Goal: Information Seeking & Learning: Find specific fact

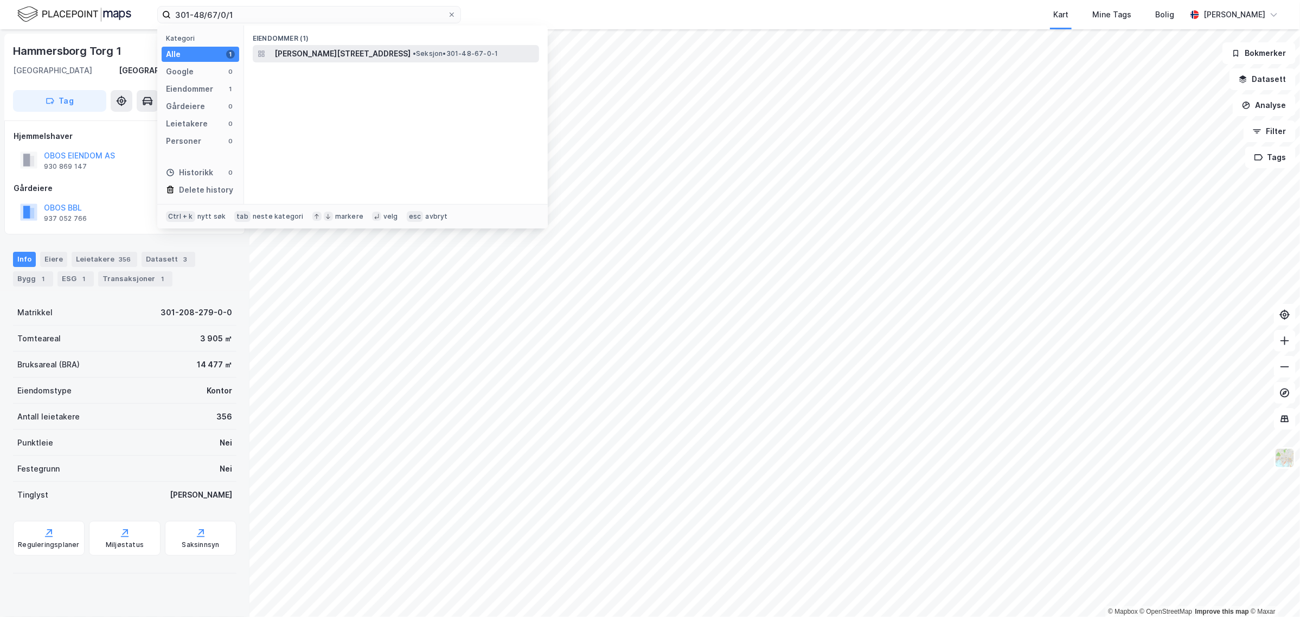
type input "301-48/67/0/1"
click at [322, 52] on span "[PERSON_NAME][STREET_ADDRESS]" at bounding box center [342, 53] width 136 height 13
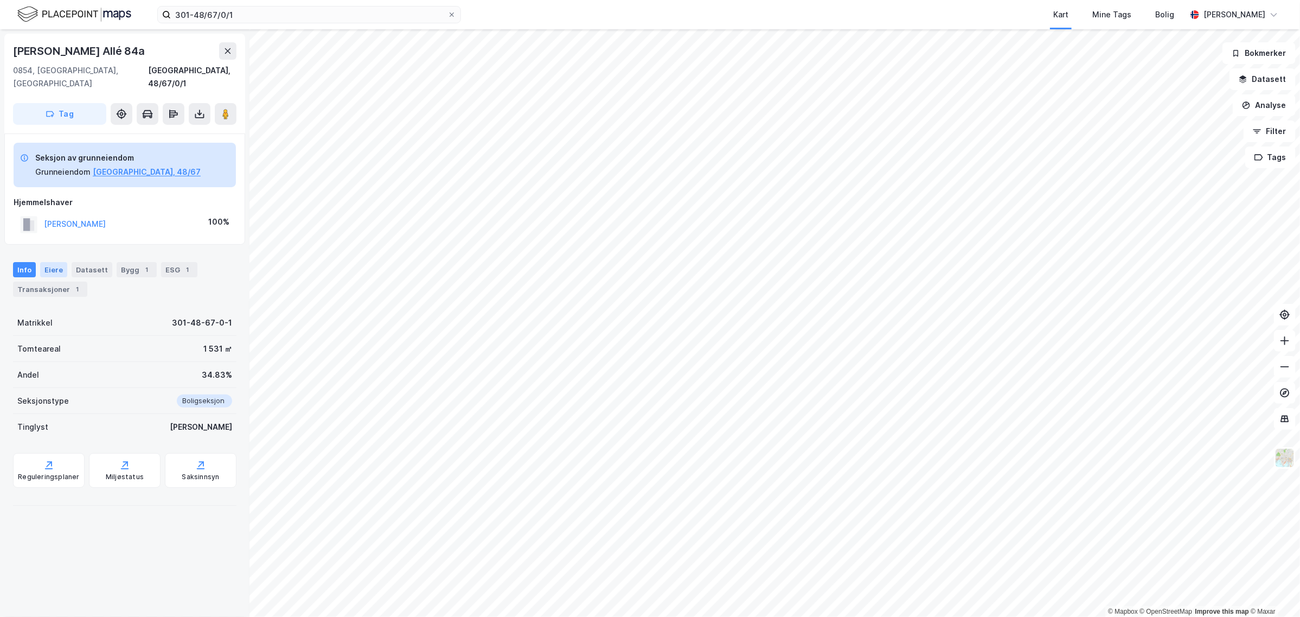
click at [43, 262] on div "Eiere" at bounding box center [53, 269] width 27 height 15
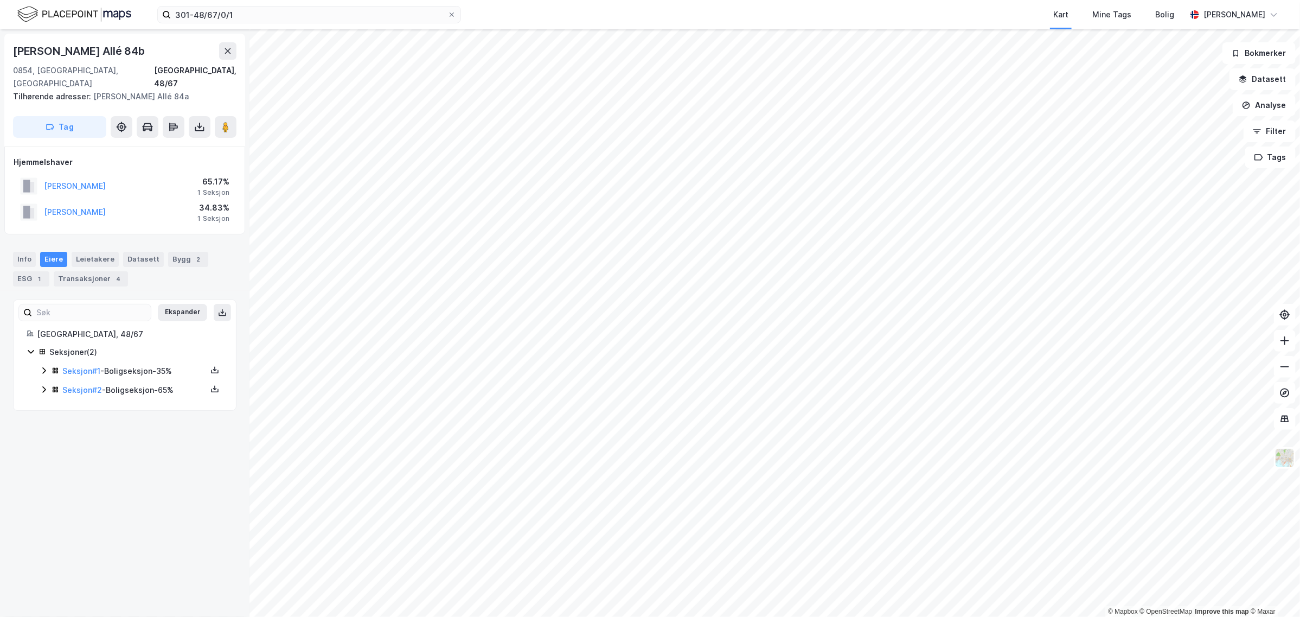
click at [44, 366] on icon at bounding box center [44, 370] width 9 height 9
click at [42, 422] on icon at bounding box center [44, 426] width 9 height 9
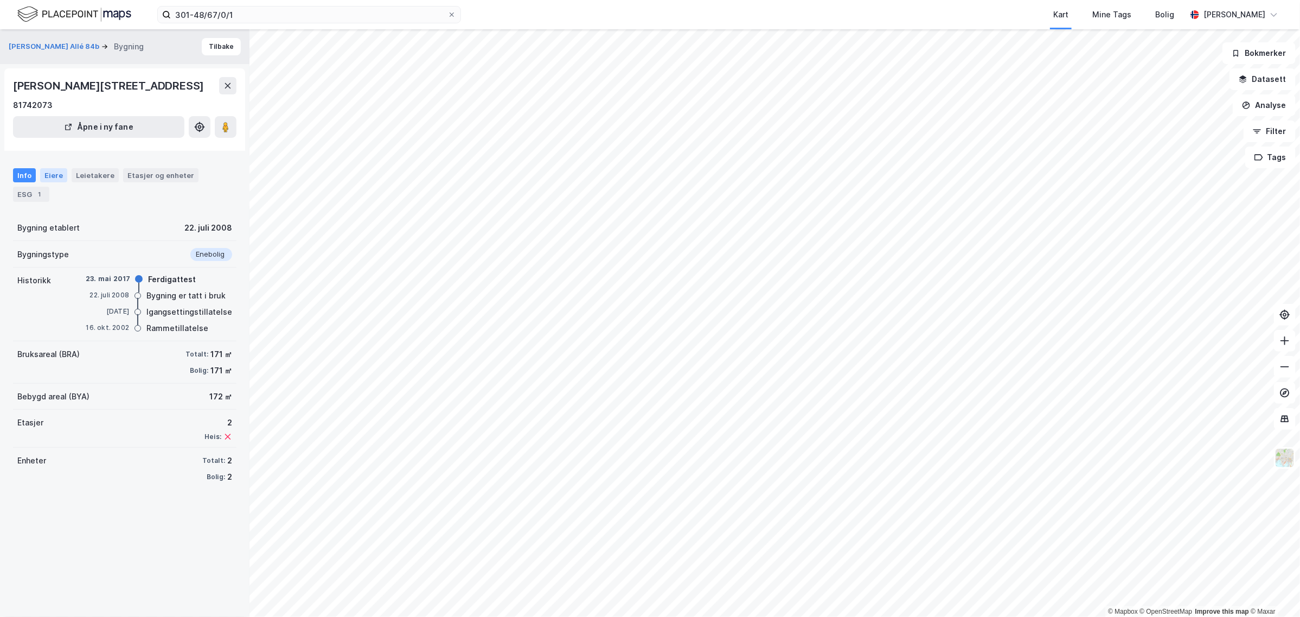
click at [50, 179] on div "Eiere" at bounding box center [53, 175] width 27 height 14
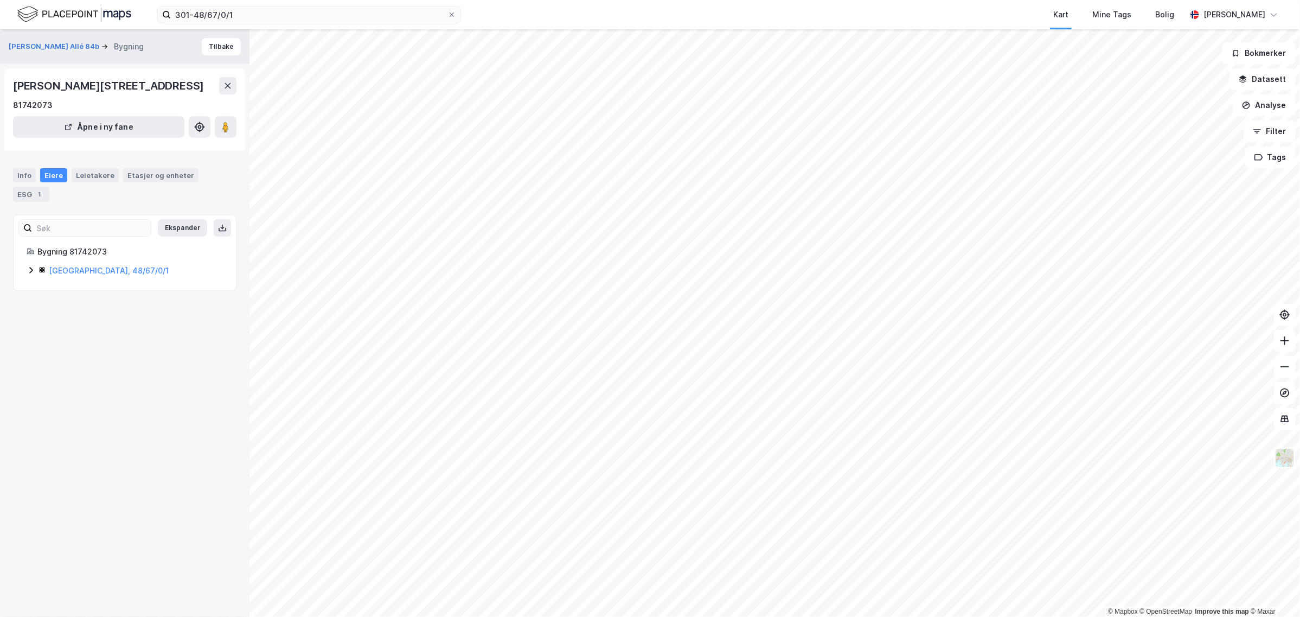
click at [31, 269] on icon at bounding box center [30, 270] width 3 height 7
click at [31, 250] on icon at bounding box center [30, 250] width 3 height 7
click at [44, 270] on icon at bounding box center [44, 269] width 6 height 4
click at [44, 270] on icon at bounding box center [43, 269] width 3 height 7
click at [46, 291] on icon at bounding box center [44, 288] width 9 height 9
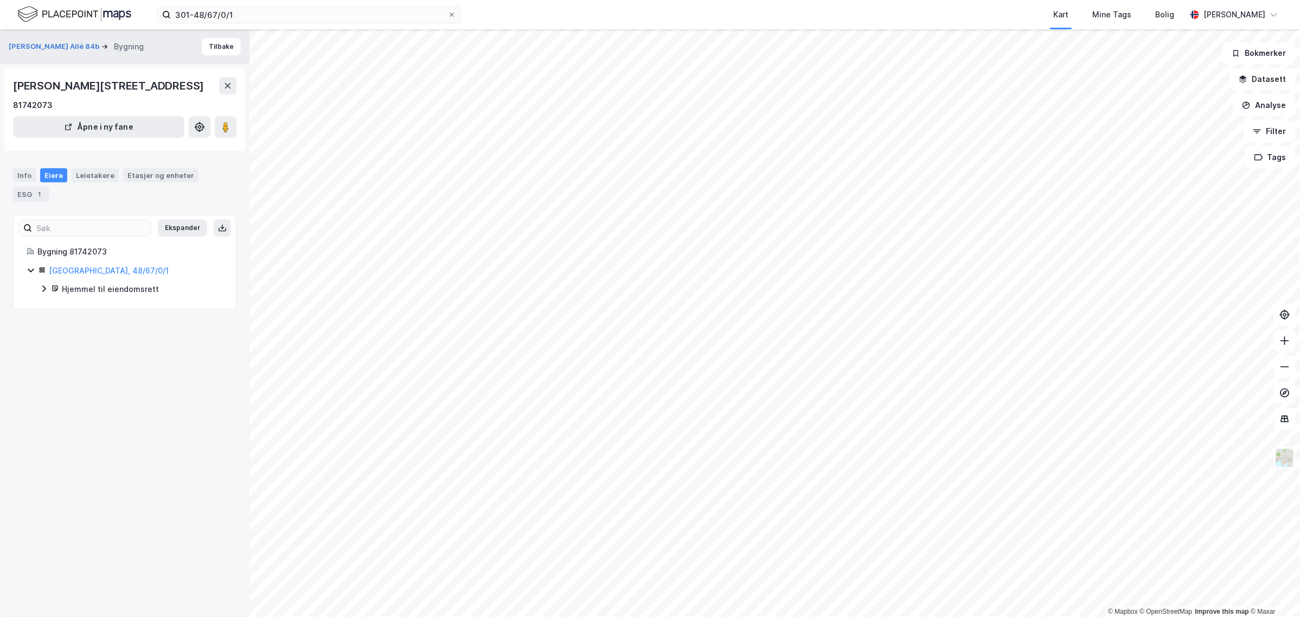
click at [46, 291] on icon at bounding box center [44, 288] width 9 height 9
click at [23, 175] on div "Info" at bounding box center [24, 175] width 23 height 14
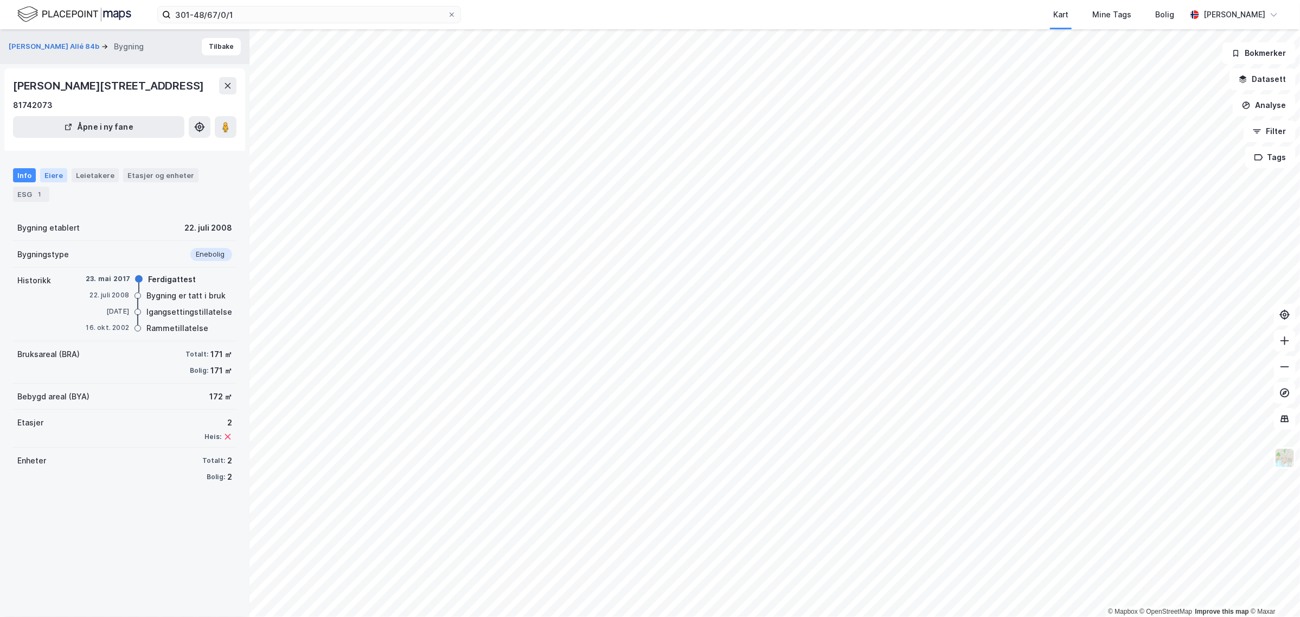
click at [55, 175] on div "Eiere" at bounding box center [53, 175] width 27 height 14
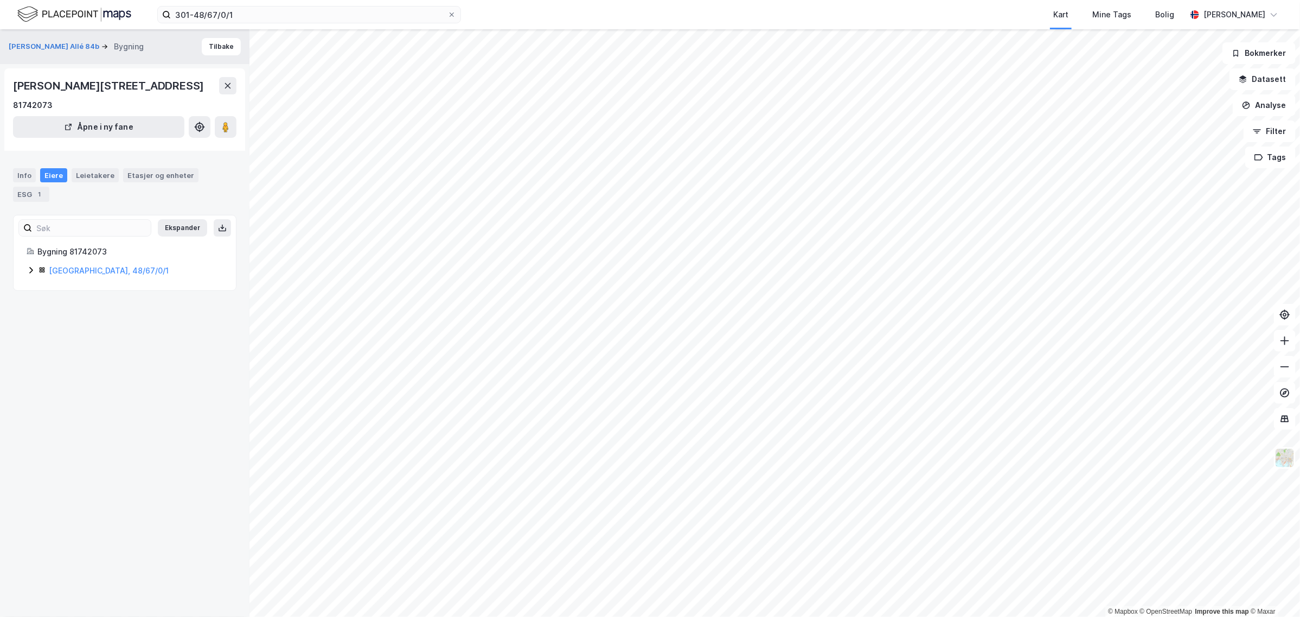
click at [30, 270] on icon at bounding box center [31, 270] width 9 height 9
click at [21, 172] on div "Info" at bounding box center [24, 175] width 23 height 14
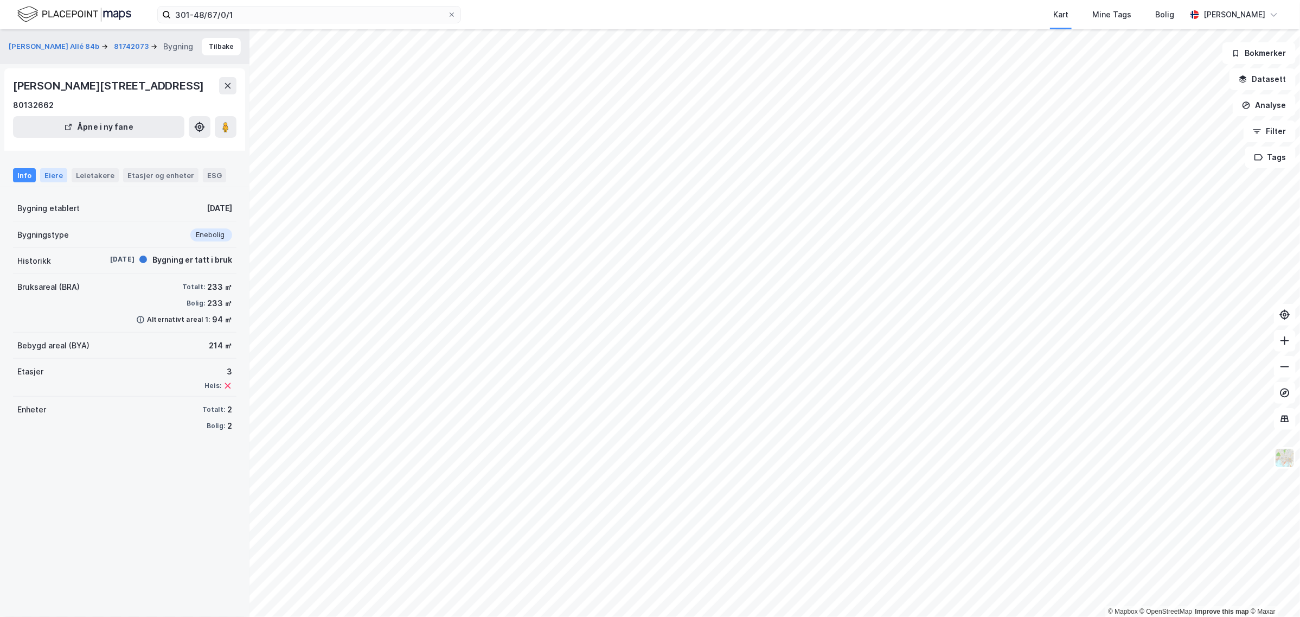
click at [46, 174] on div "Eiere" at bounding box center [53, 175] width 27 height 14
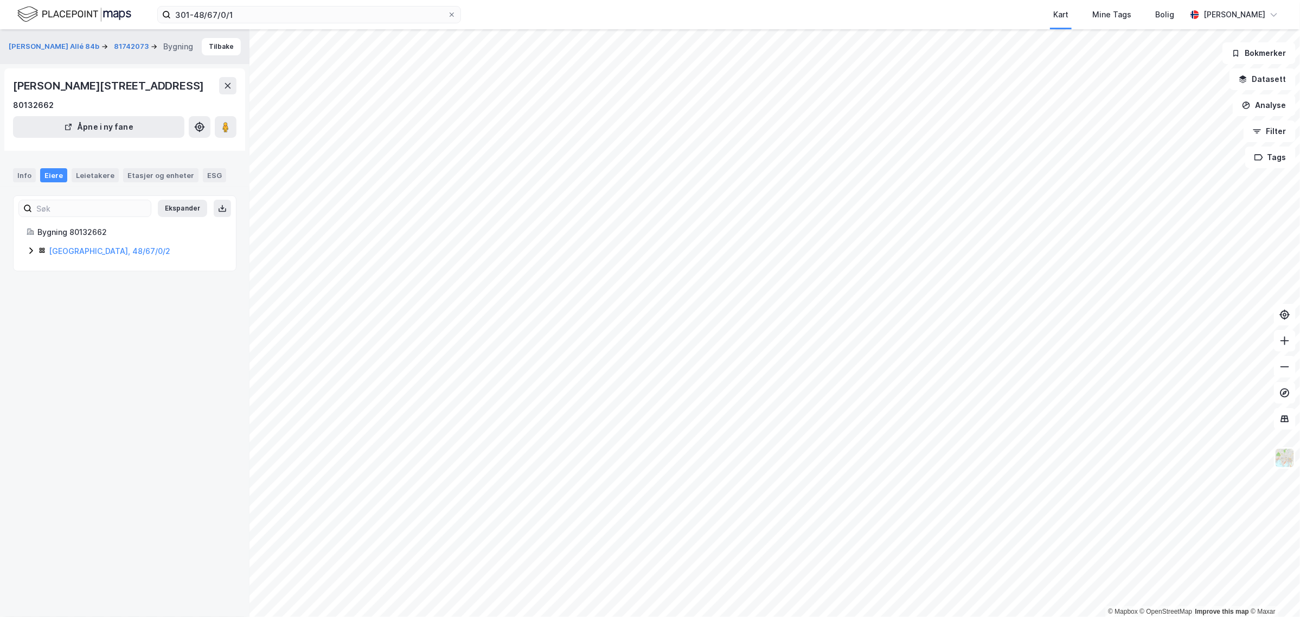
click at [28, 252] on icon at bounding box center [31, 250] width 9 height 9
click at [33, 272] on icon at bounding box center [31, 270] width 9 height 9
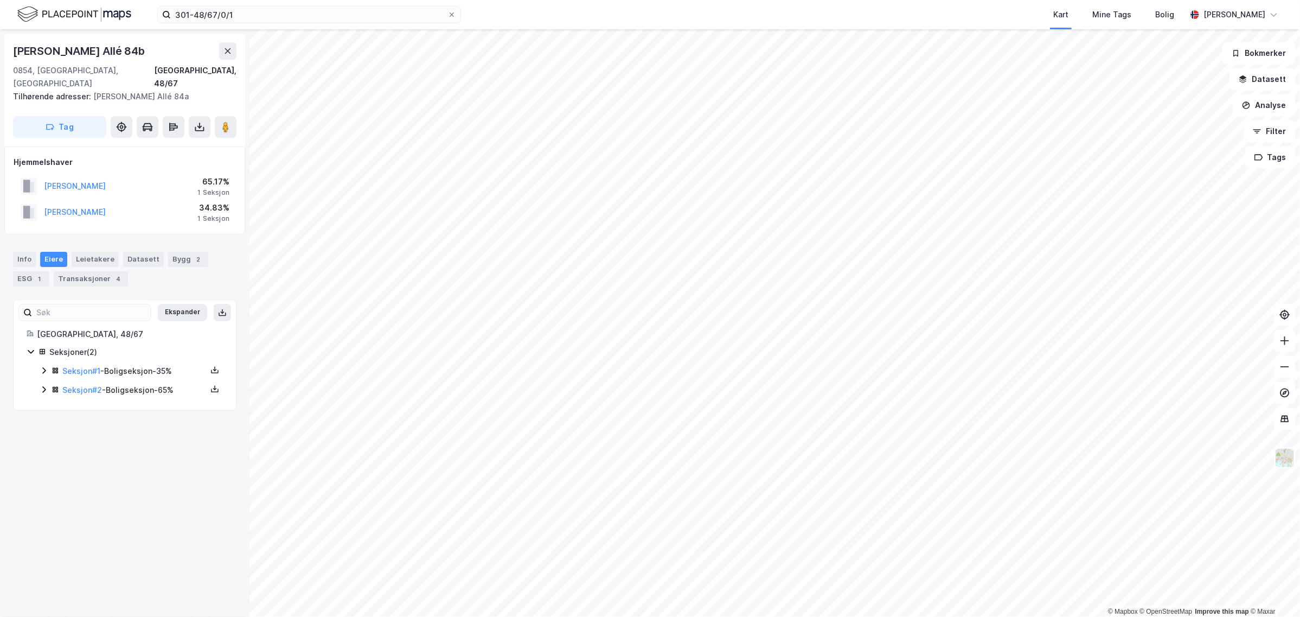
click at [43, 368] on icon at bounding box center [43, 371] width 3 height 7
click at [43, 422] on icon at bounding box center [44, 426] width 9 height 9
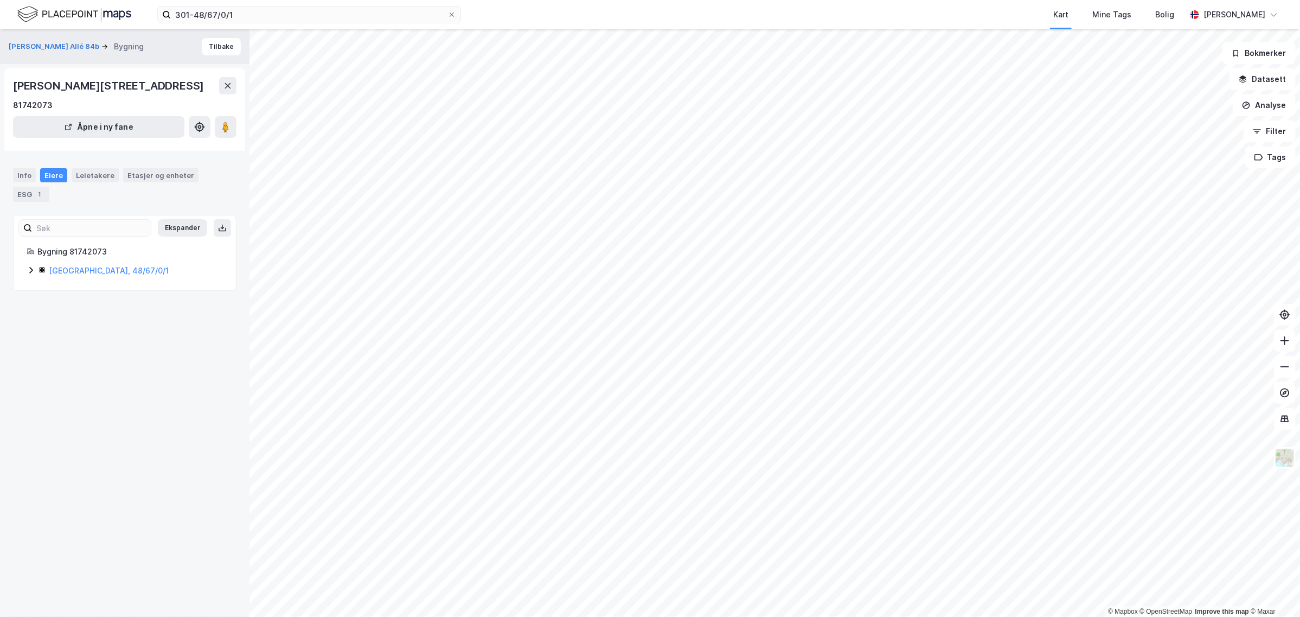
click at [36, 265] on div "[GEOGRAPHIC_DATA], 48/67/0/1" at bounding box center [125, 270] width 196 height 13
